Goal: Find specific page/section: Find specific page/section

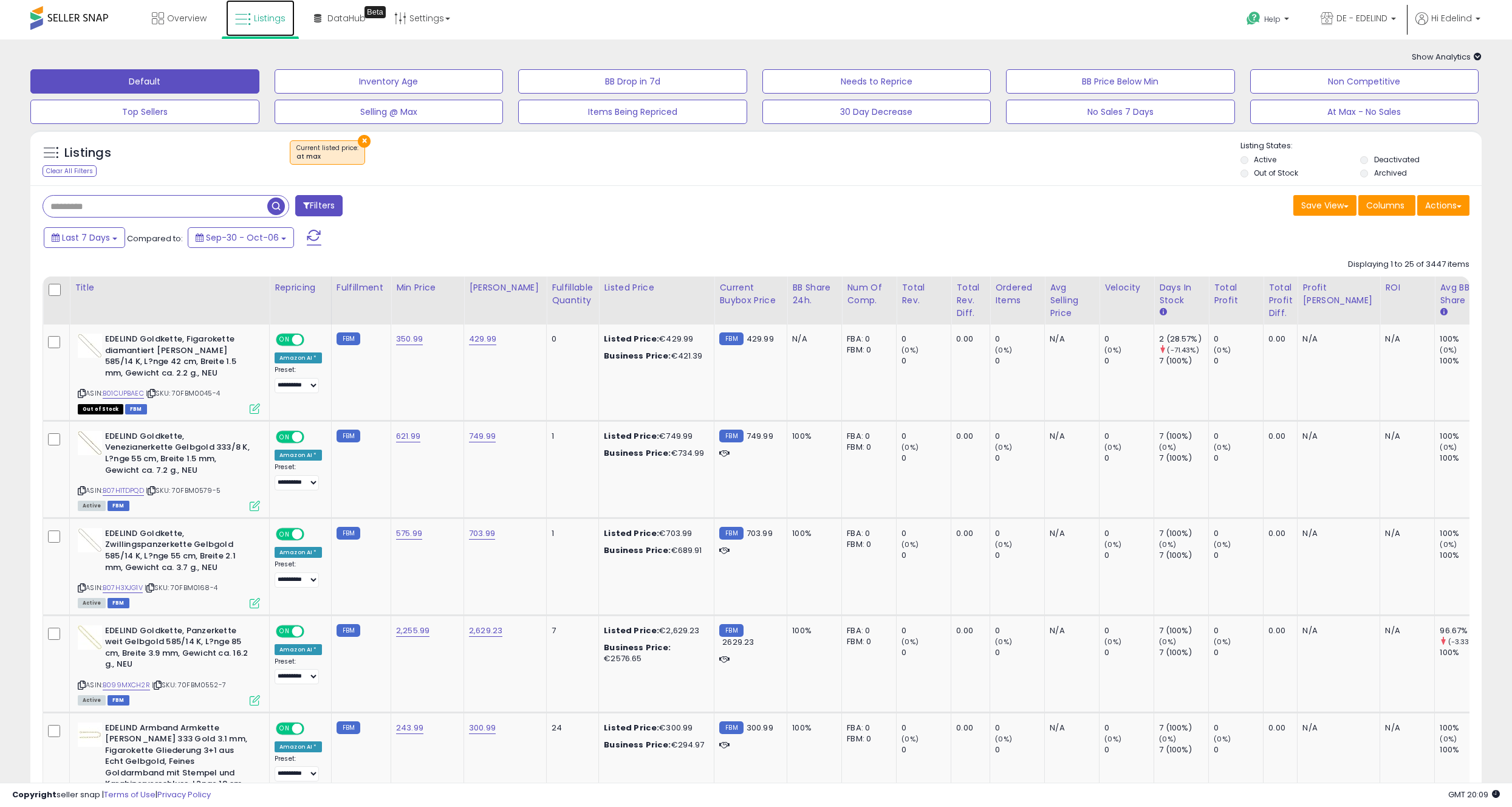
click at [264, 15] on span "Listings" at bounding box center [270, 18] width 31 height 12
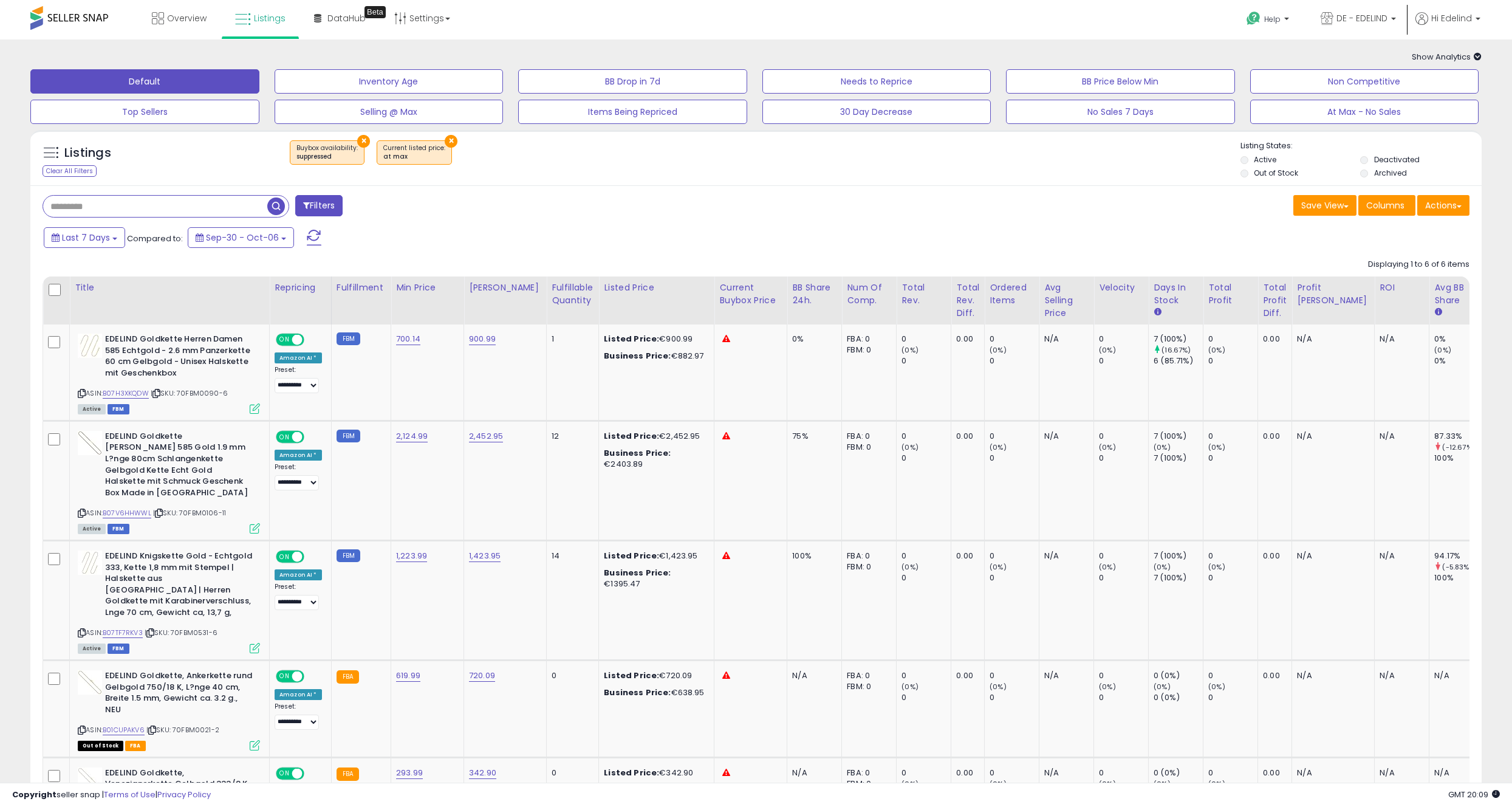
click at [357, 139] on button "×" at bounding box center [363, 141] width 13 height 13
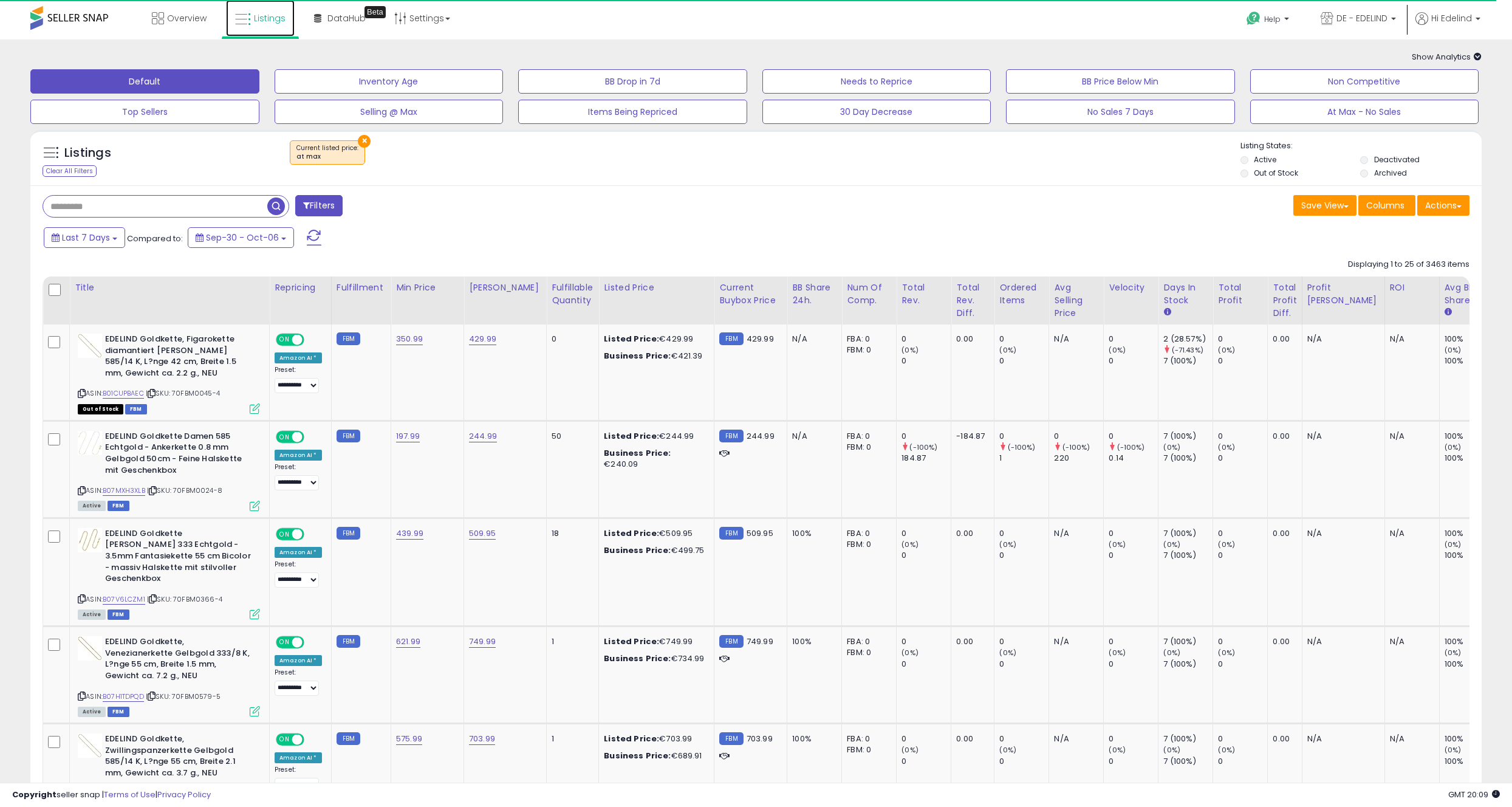
click at [260, 17] on span "Listings" at bounding box center [270, 18] width 31 height 12
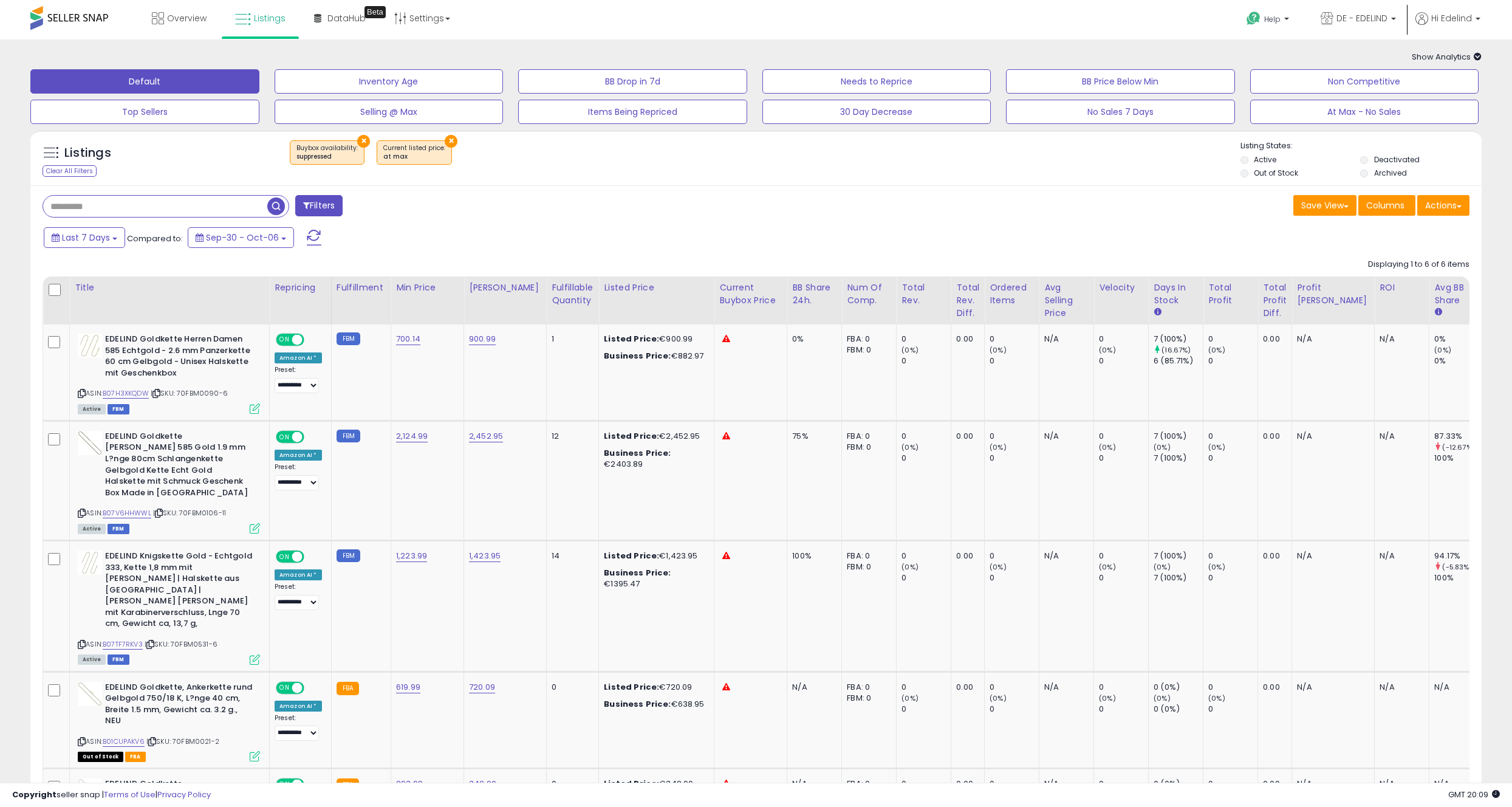
click at [444, 138] on button "×" at bounding box center [450, 141] width 13 height 13
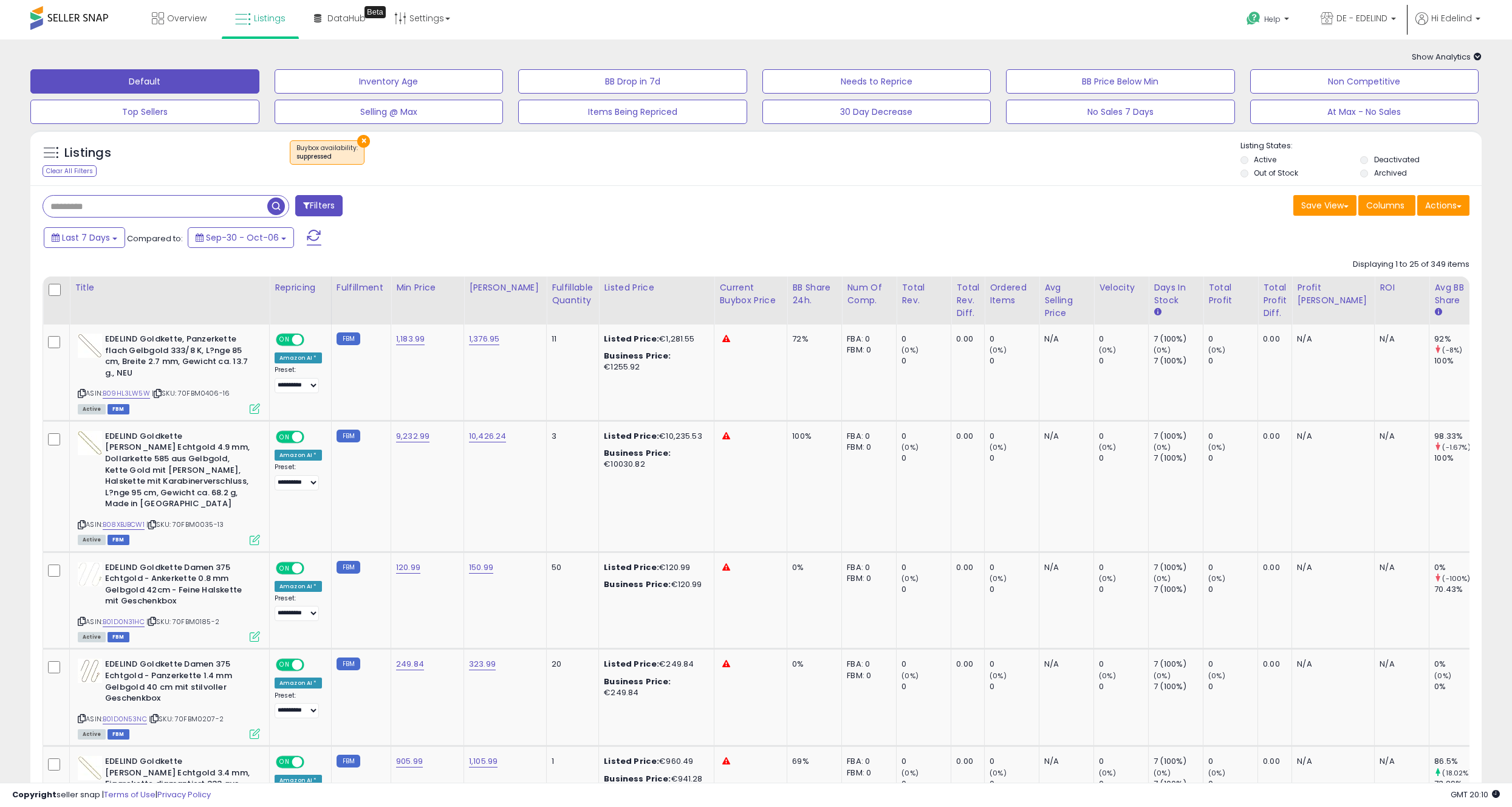
click at [726, 196] on div "Filters" at bounding box center [394, 207] width 723 height 25
click at [431, 15] on link "Settings" at bounding box center [423, 18] width 75 height 36
click at [675, 61] on div "Show Analytics Analytics Totals For All Selected Listings Listings With Cost In…" at bounding box center [756, 58] width 1469 height 12
